Goal: Information Seeking & Learning: Learn about a topic

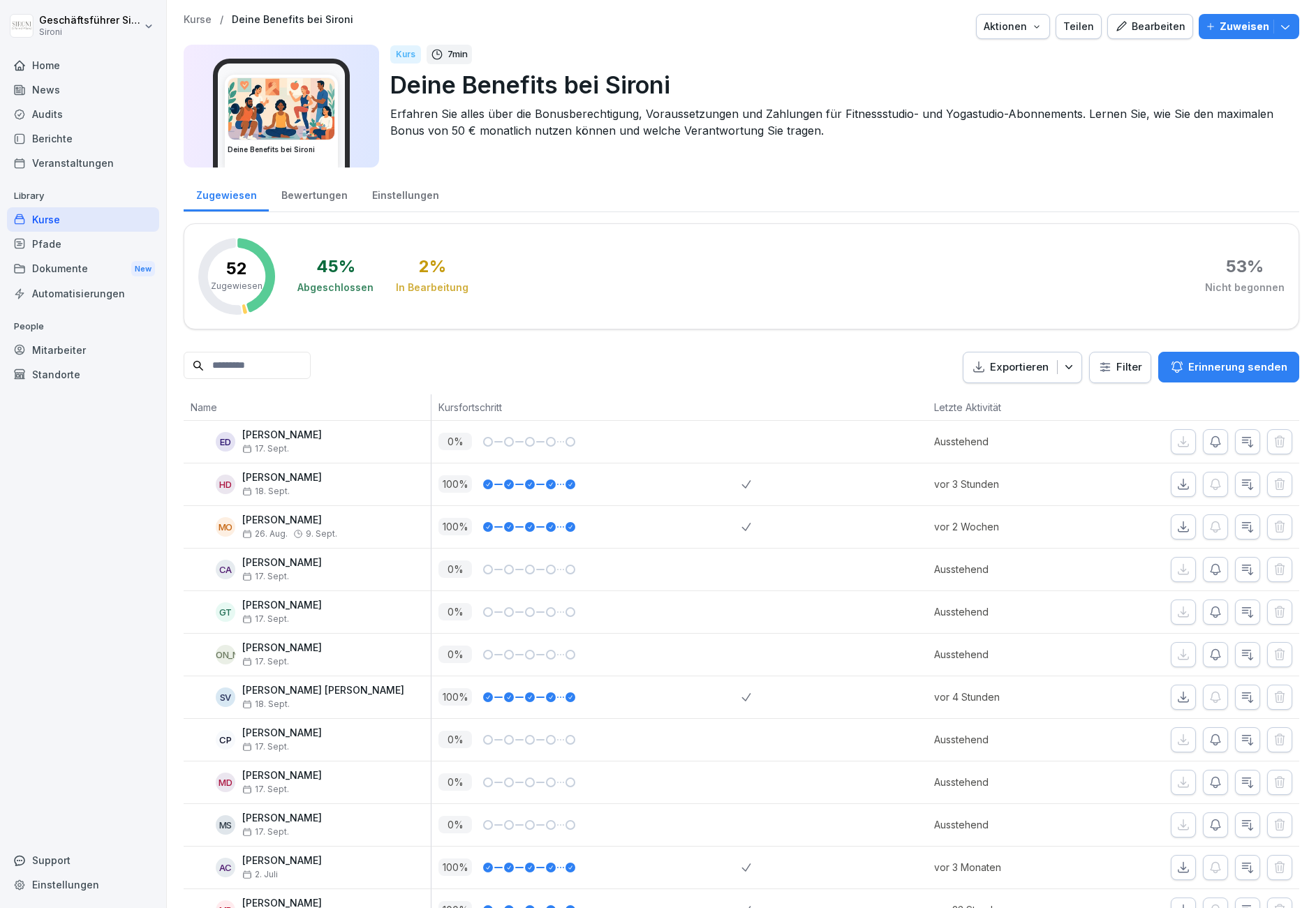
click at [43, 67] on div "Home" at bounding box center [83, 66] width 152 height 24
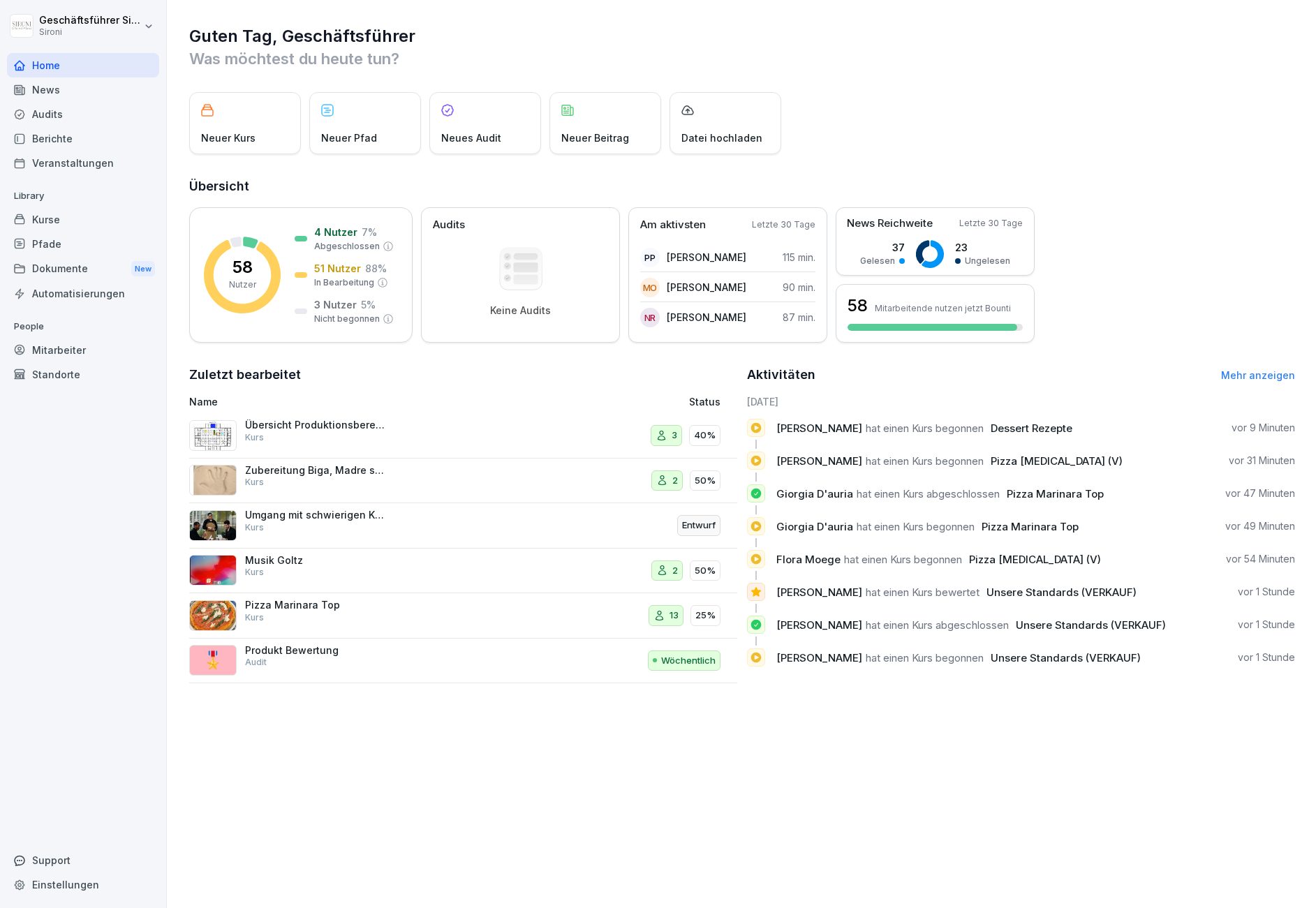
click at [1090, 594] on span "Unsere Standards (VERKAUF)" at bounding box center [1062, 592] width 150 height 13
click at [42, 225] on div "Kurse" at bounding box center [83, 220] width 152 height 24
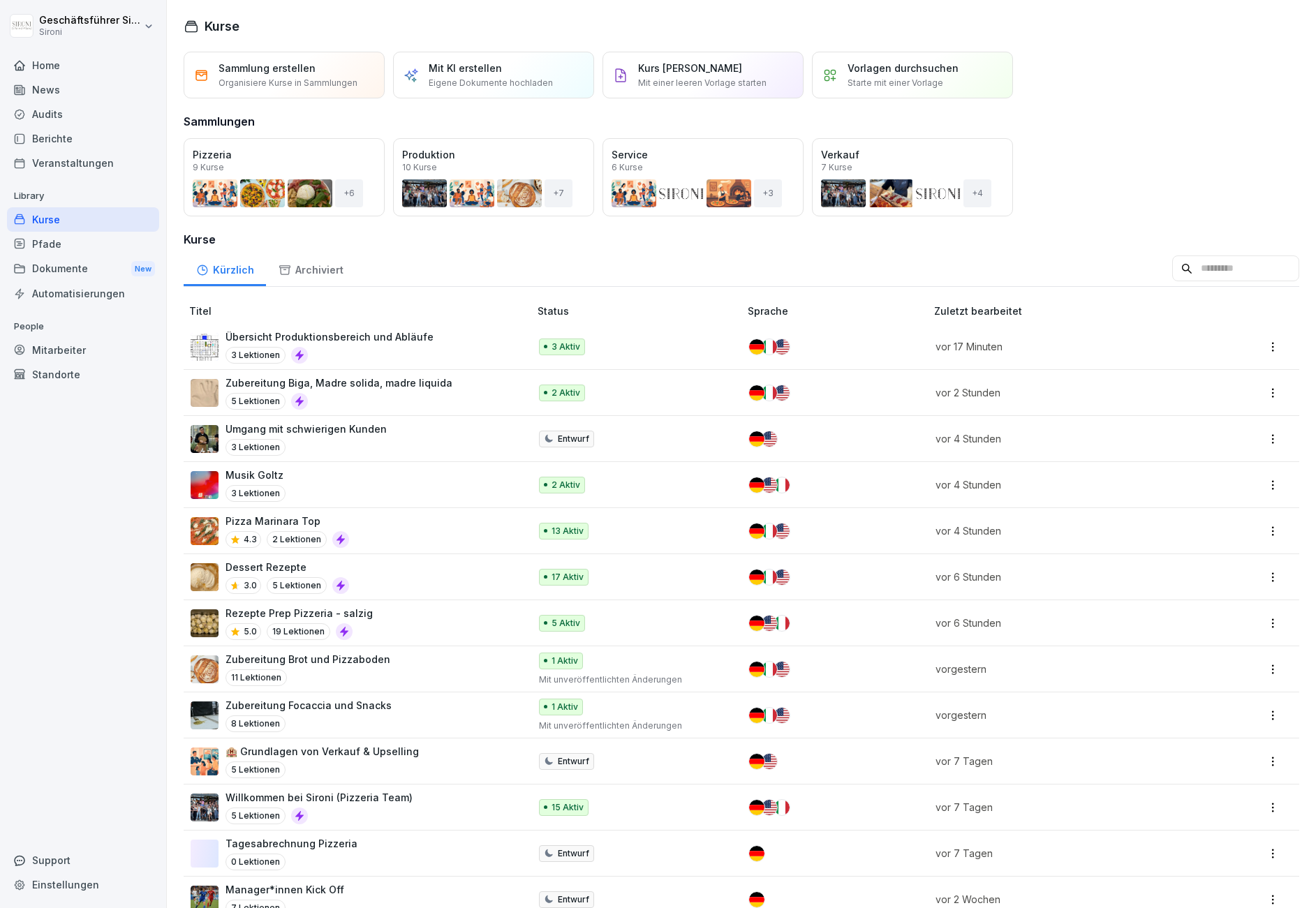
click at [1197, 269] on input at bounding box center [1235, 269] width 127 height 26
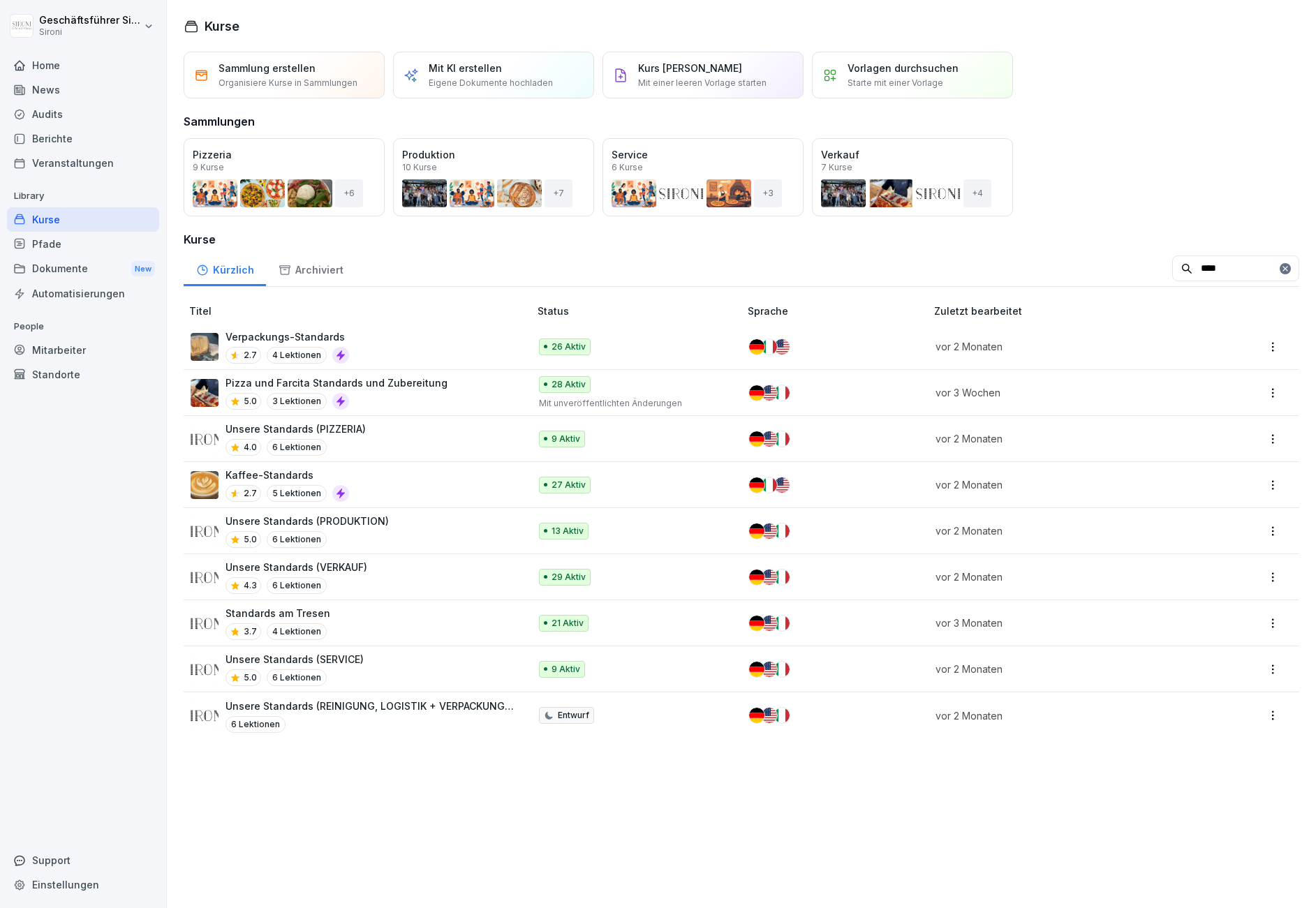
type input "****"
click at [407, 583] on div "Unsere Standards (VERKAUF) 4.3 6 Lektionen" at bounding box center [352, 576] width 324 height 34
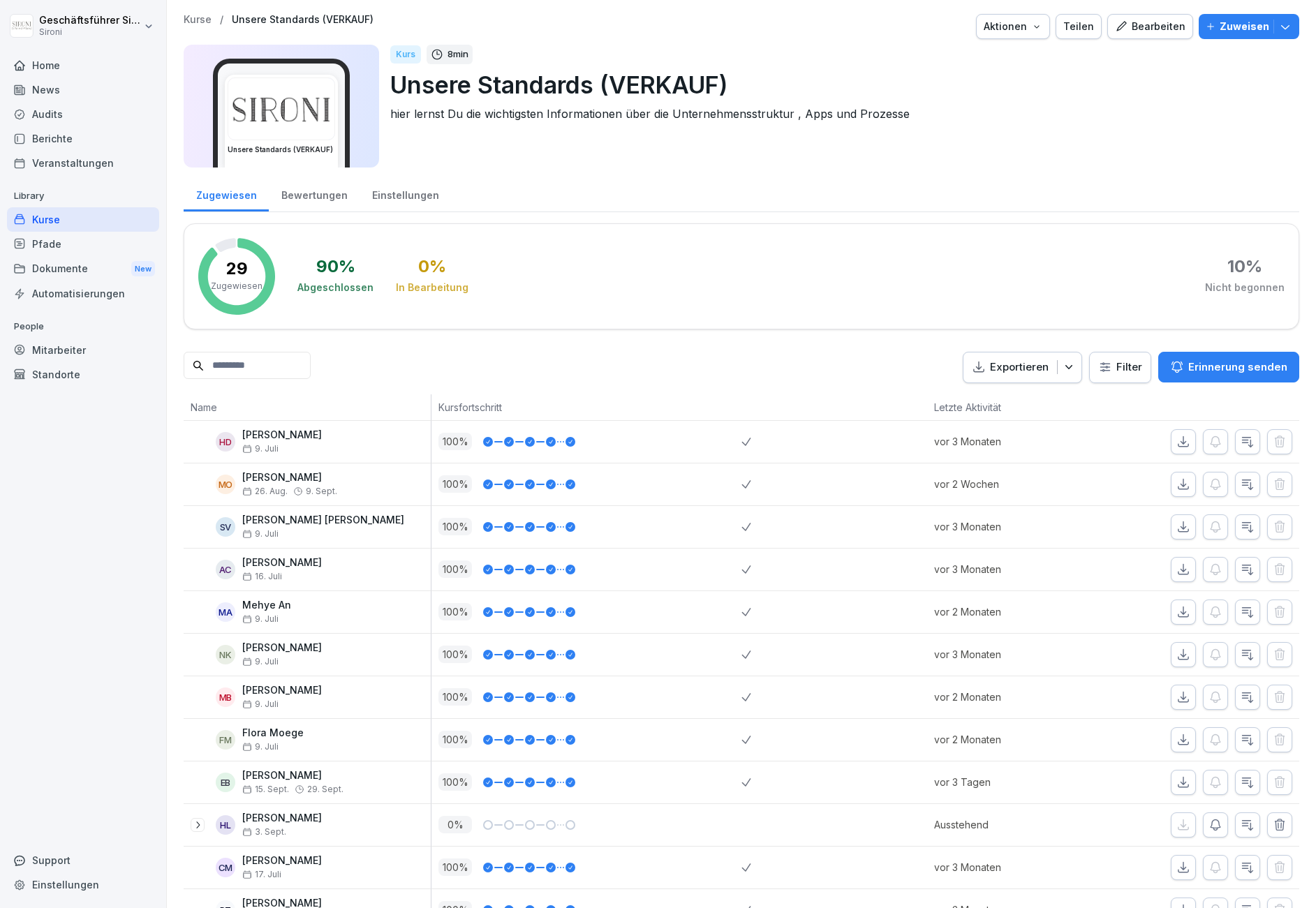
click at [311, 193] on div "Bewertungen" at bounding box center [314, 193] width 91 height 36
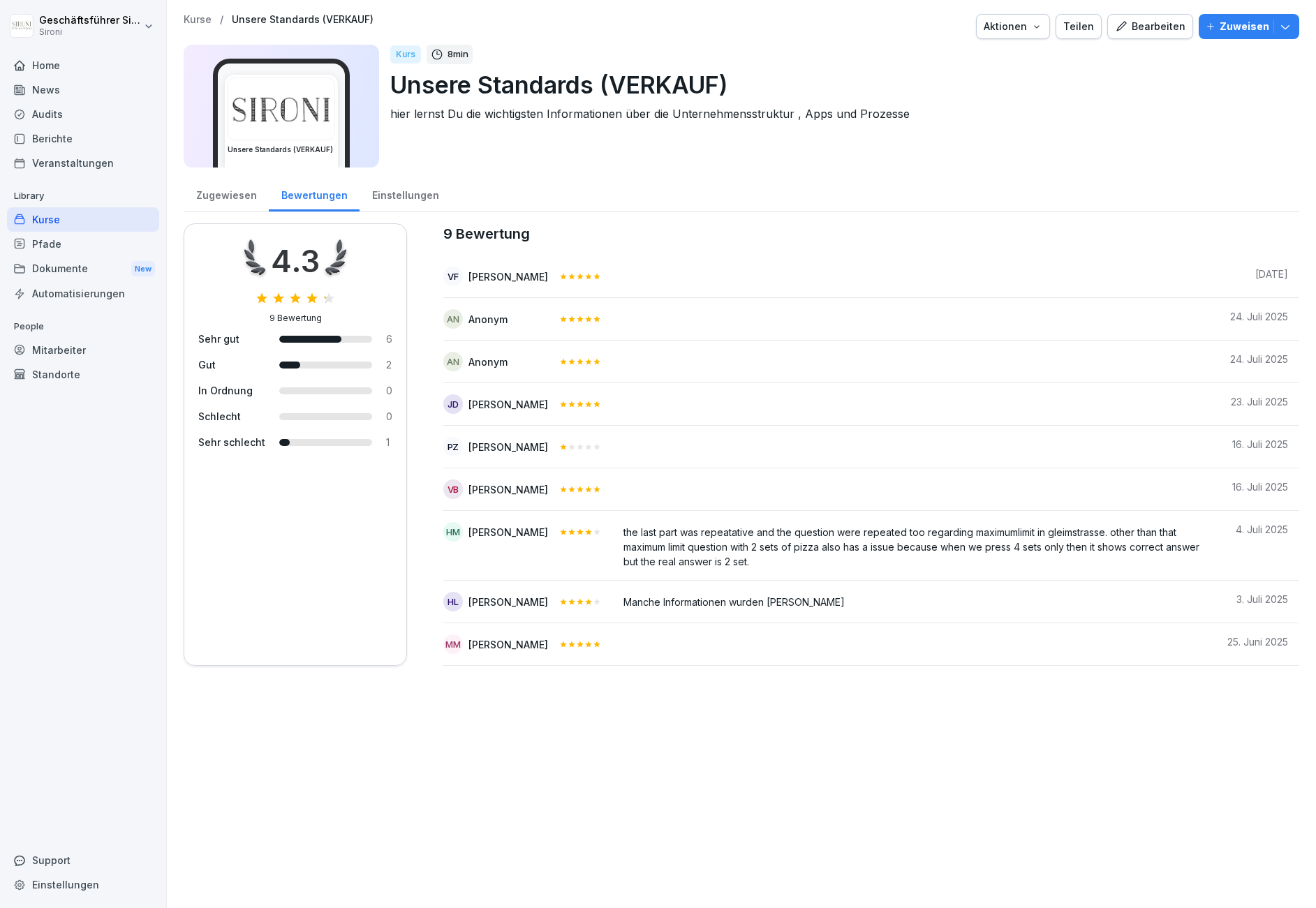
click at [57, 350] on div "Mitarbeiter" at bounding box center [83, 350] width 152 height 24
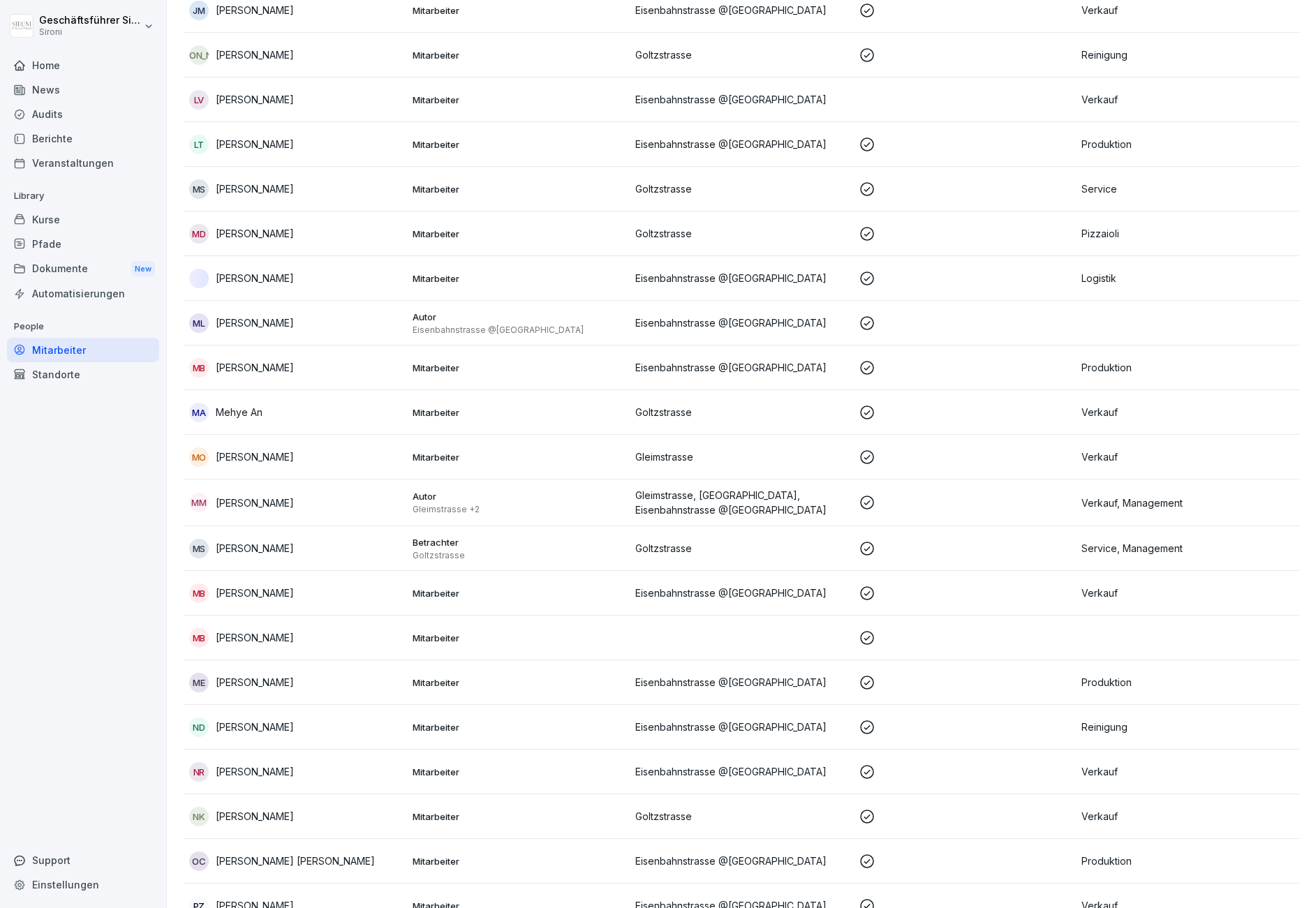
scroll to position [1944, 0]
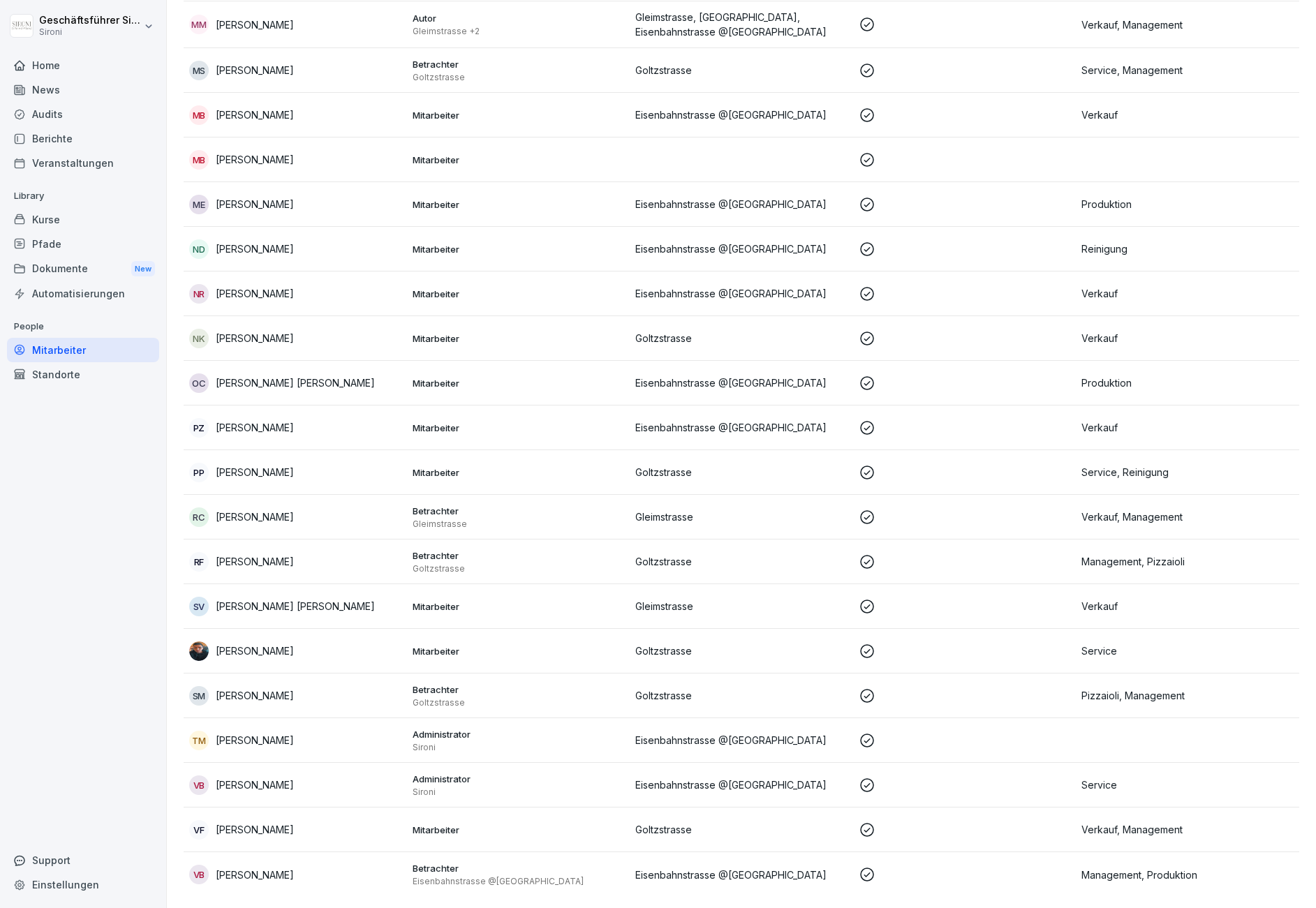
click at [285, 833] on p "[PERSON_NAME]" at bounding box center [254, 829] width 78 height 15
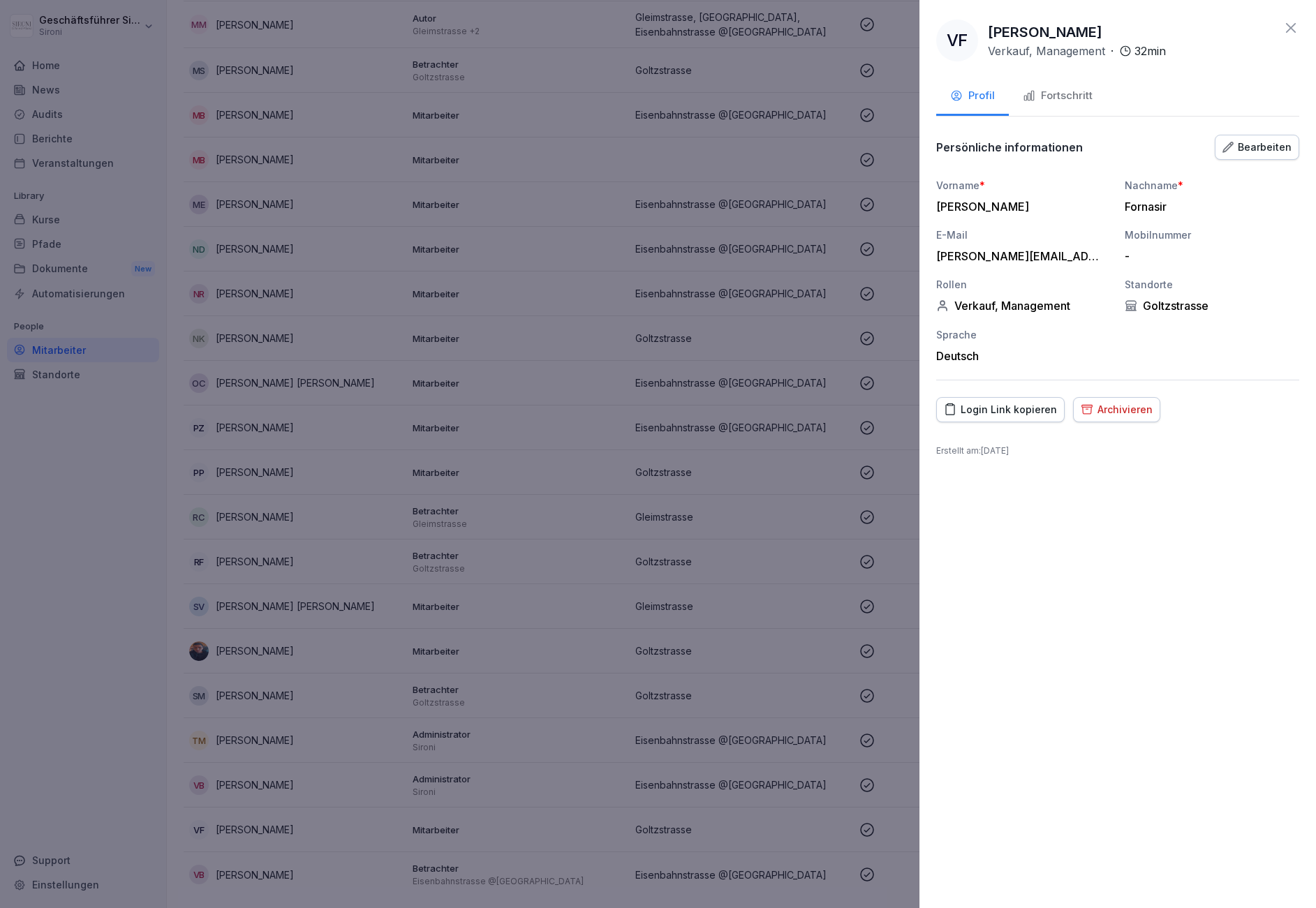
click at [1058, 95] on div "Fortschritt" at bounding box center [1057, 96] width 70 height 16
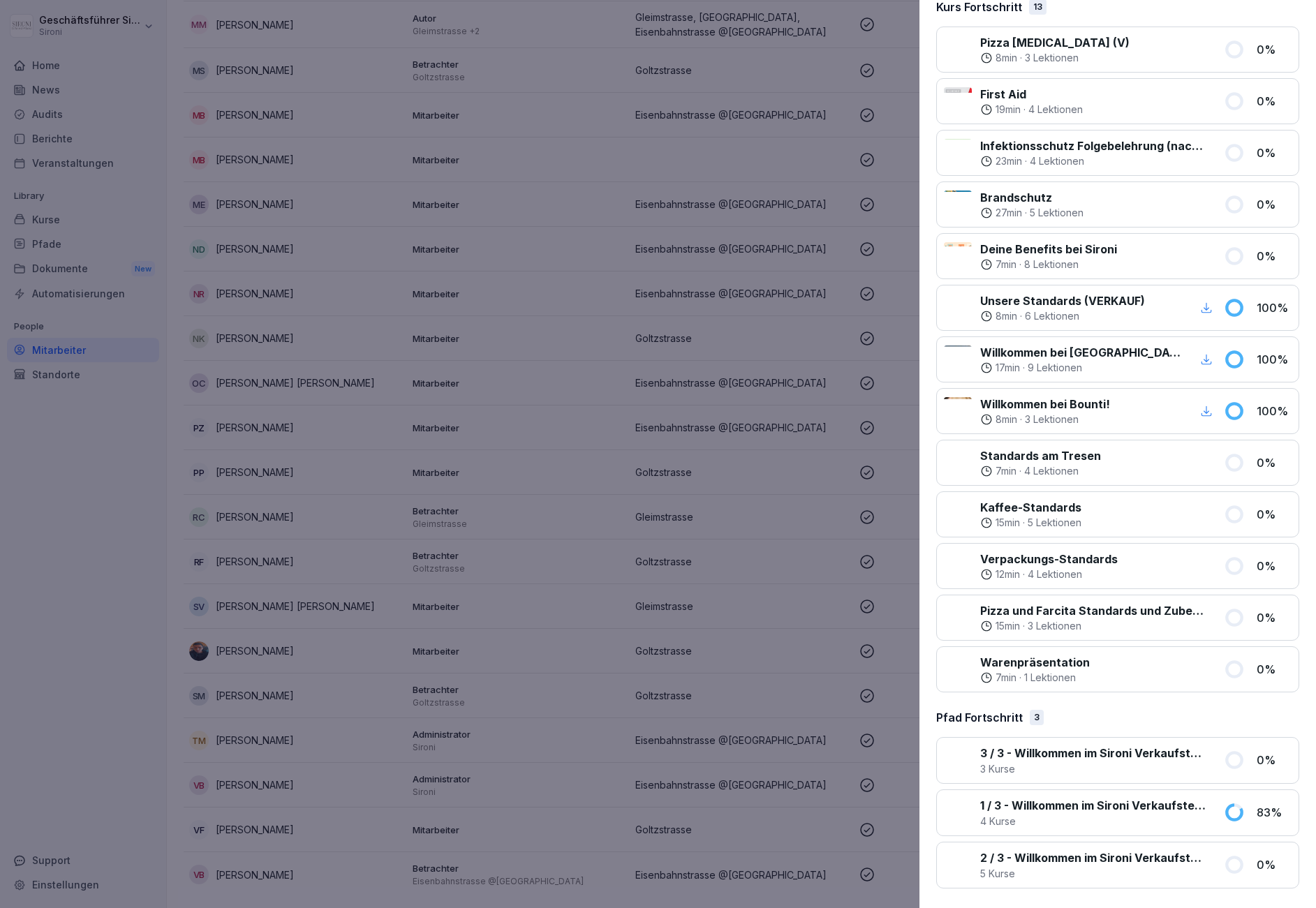
scroll to position [0, 0]
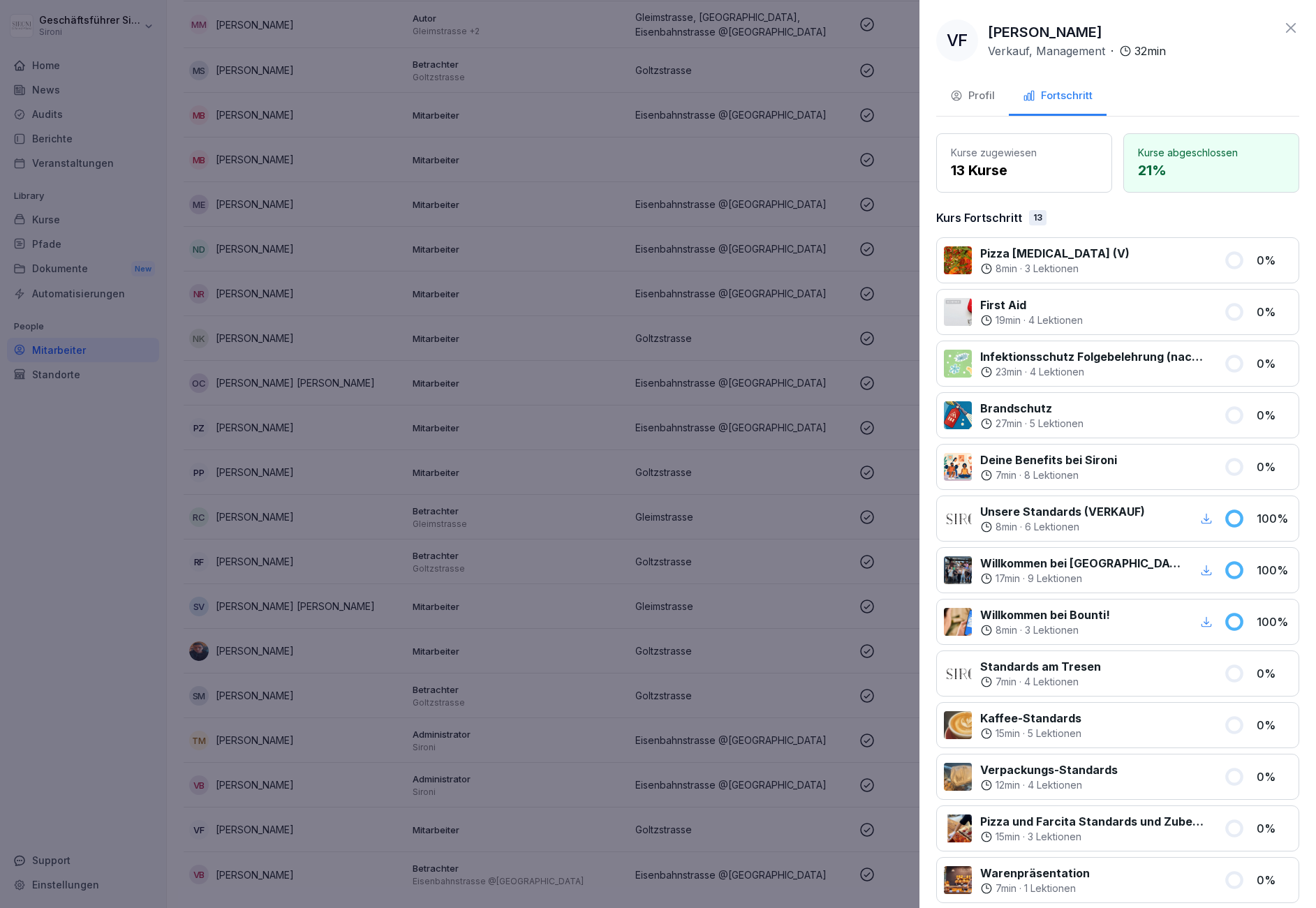
click at [1292, 30] on icon at bounding box center [1290, 27] width 10 height 10
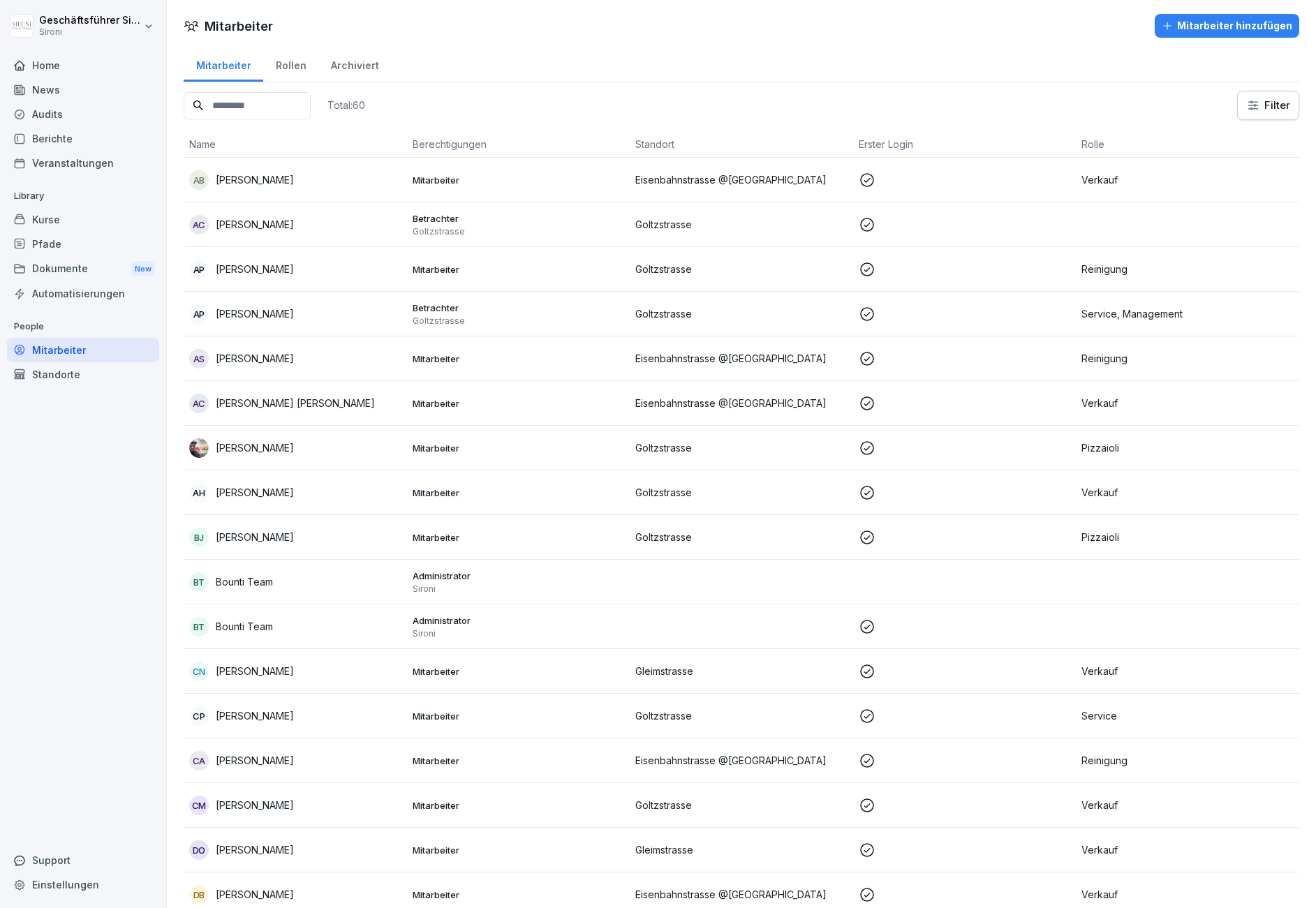
click at [31, 71] on div "Home" at bounding box center [83, 66] width 152 height 24
